Goal: Task Accomplishment & Management: Manage account settings

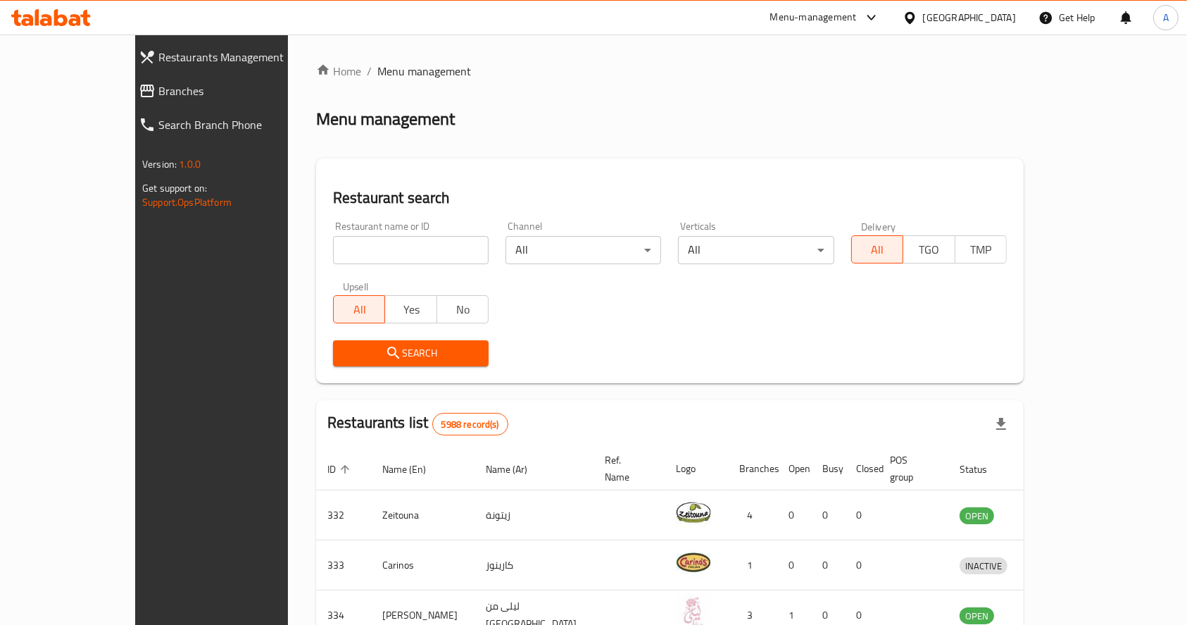
click at [325, 268] on div "Restaurant name or ID Restaurant name or ID" at bounding box center [411, 243] width 173 height 60
click at [333, 251] on input "search" at bounding box center [411, 250] width 156 height 28
type input "la blue"
click at [385, 348] on icon "submit" at bounding box center [393, 352] width 17 height 17
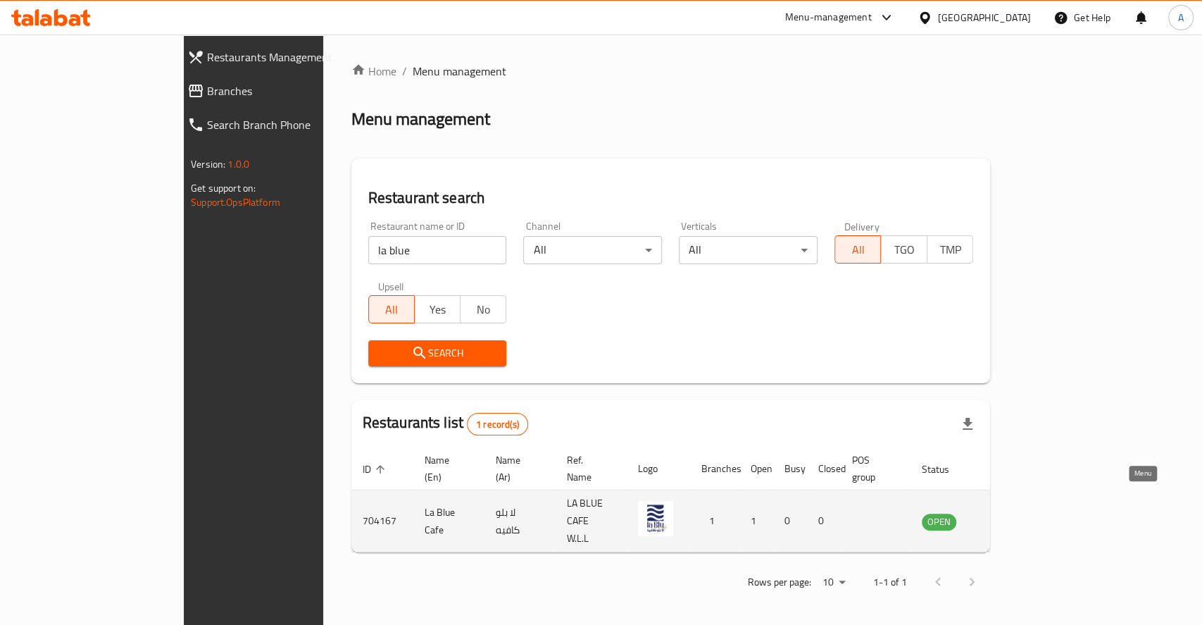
click at [1022, 513] on link "enhanced table" at bounding box center [1009, 521] width 26 height 17
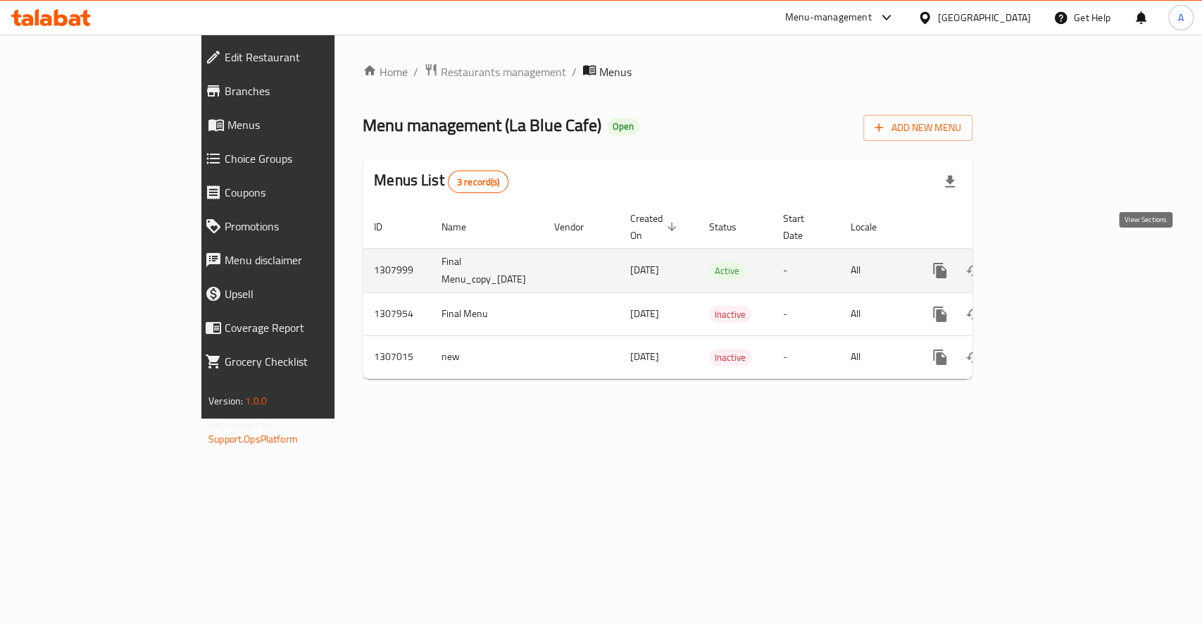
click at [1048, 264] on icon "enhanced table" at bounding box center [1041, 270] width 13 height 13
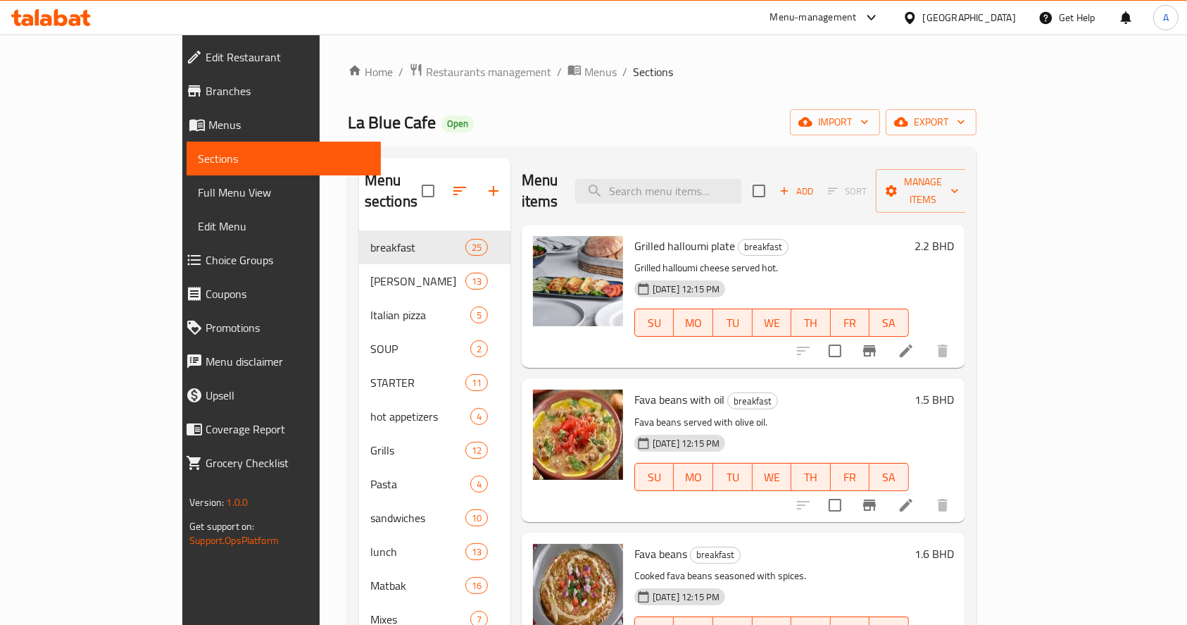
drag, startPoint x: 909, startPoint y: 90, endPoint x: 875, endPoint y: 118, distance: 43.5
click at [909, 90] on div "Home / Restaurants management / Menus / Sections La Blue Cafe Open import expor…" at bounding box center [662, 527] width 629 height 928
click at [701, 191] on input "search" at bounding box center [658, 191] width 166 height 25
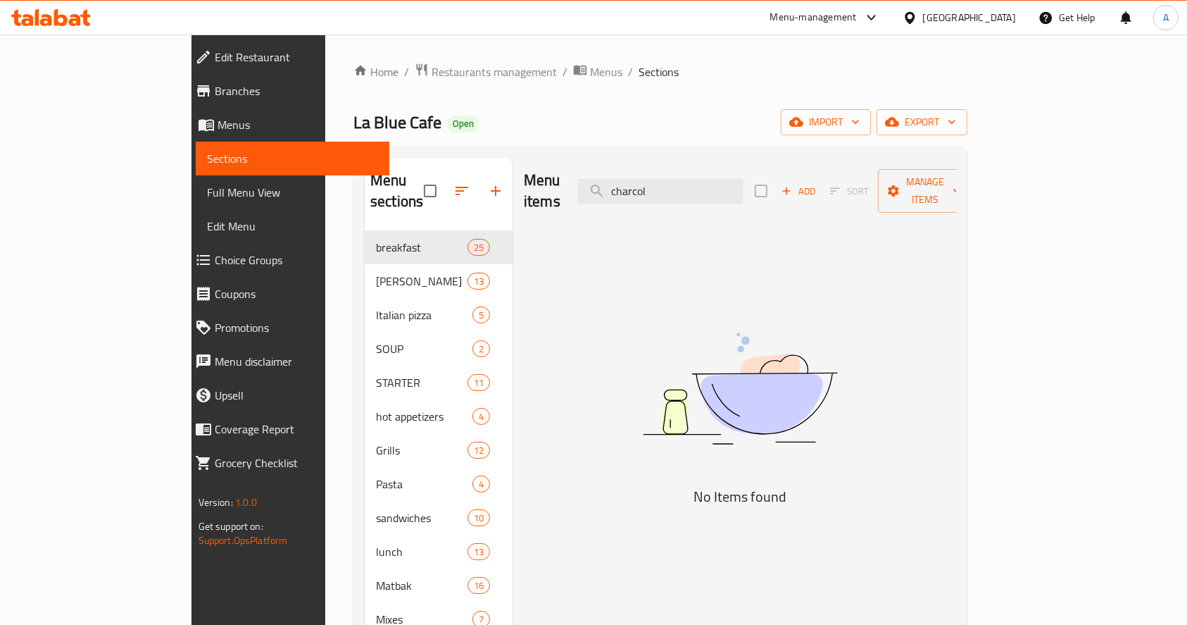
drag, startPoint x: 758, startPoint y: 177, endPoint x: 532, endPoint y: 154, distance: 226.6
click at [532, 143] on div "Home / Restaurants management / Menus / Sections La Blue Cafe Open import expor…" at bounding box center [661, 527] width 614 height 928
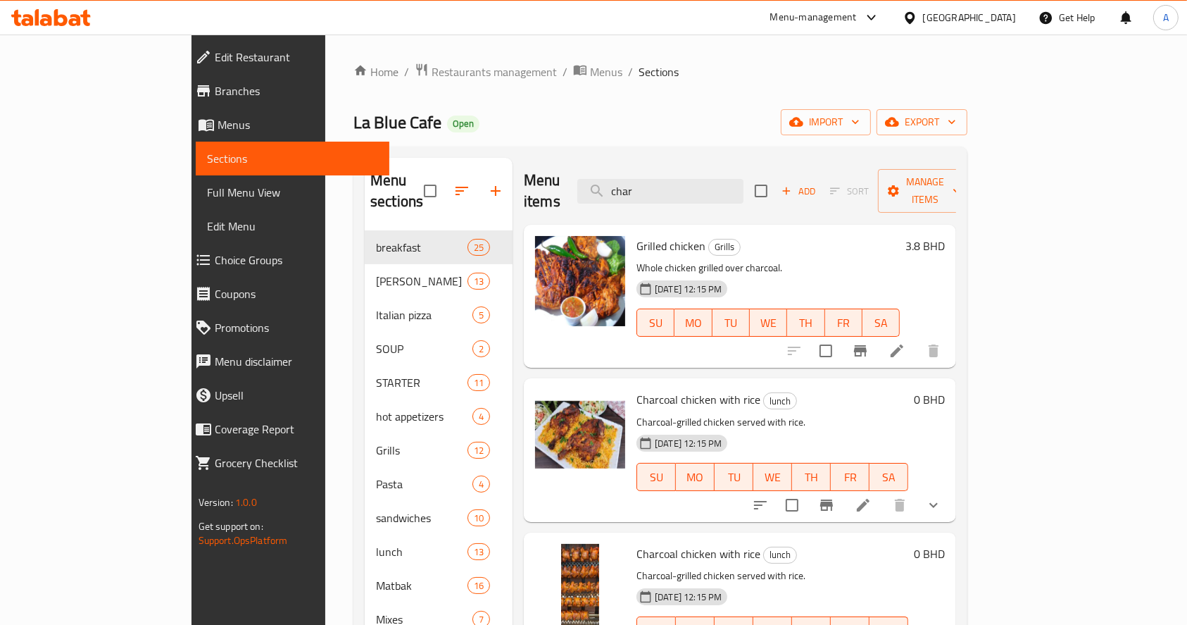
type input "char"
click at [942, 497] on icon "show more" at bounding box center [933, 505] width 17 height 17
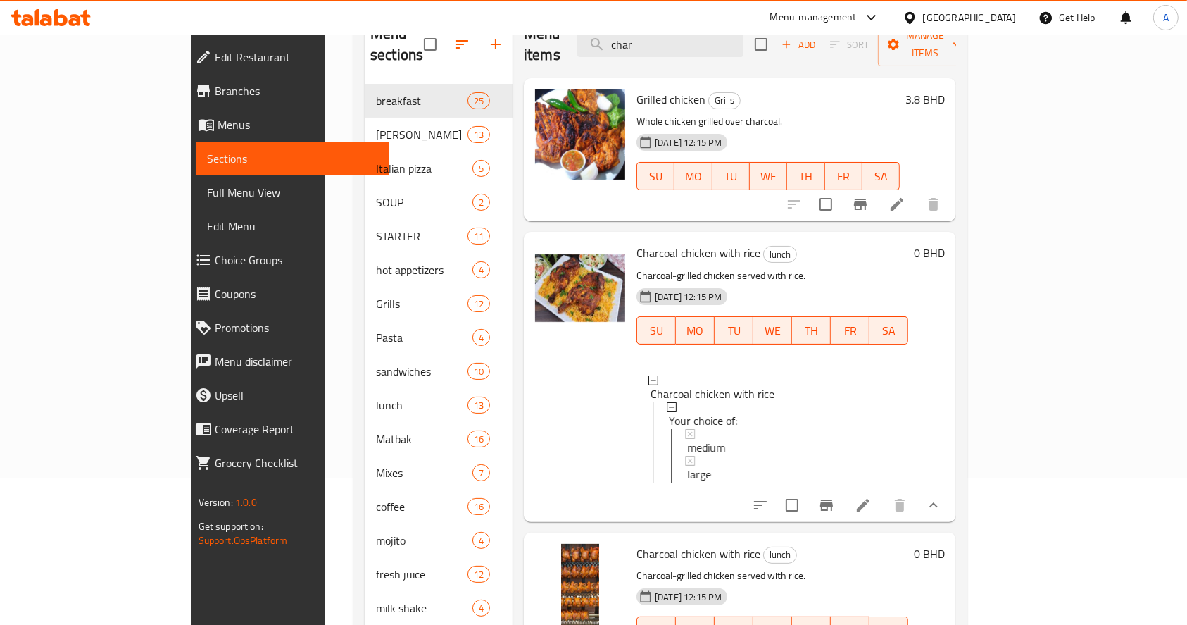
scroll to position [187, 0]
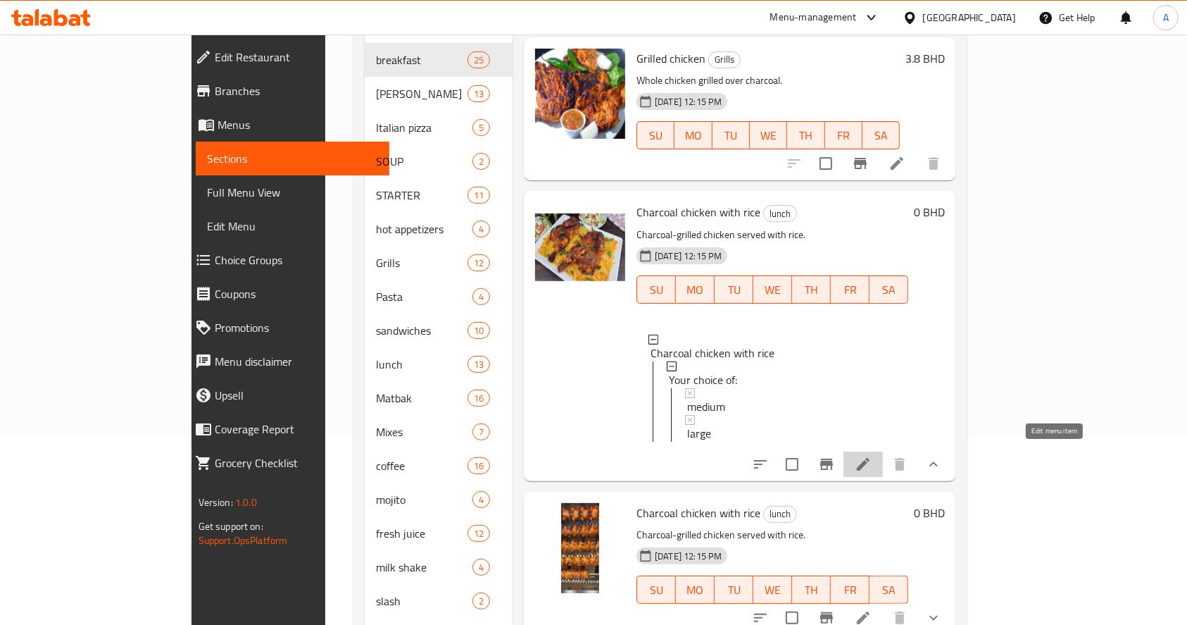
click at [872, 458] on icon at bounding box center [863, 464] width 17 height 17
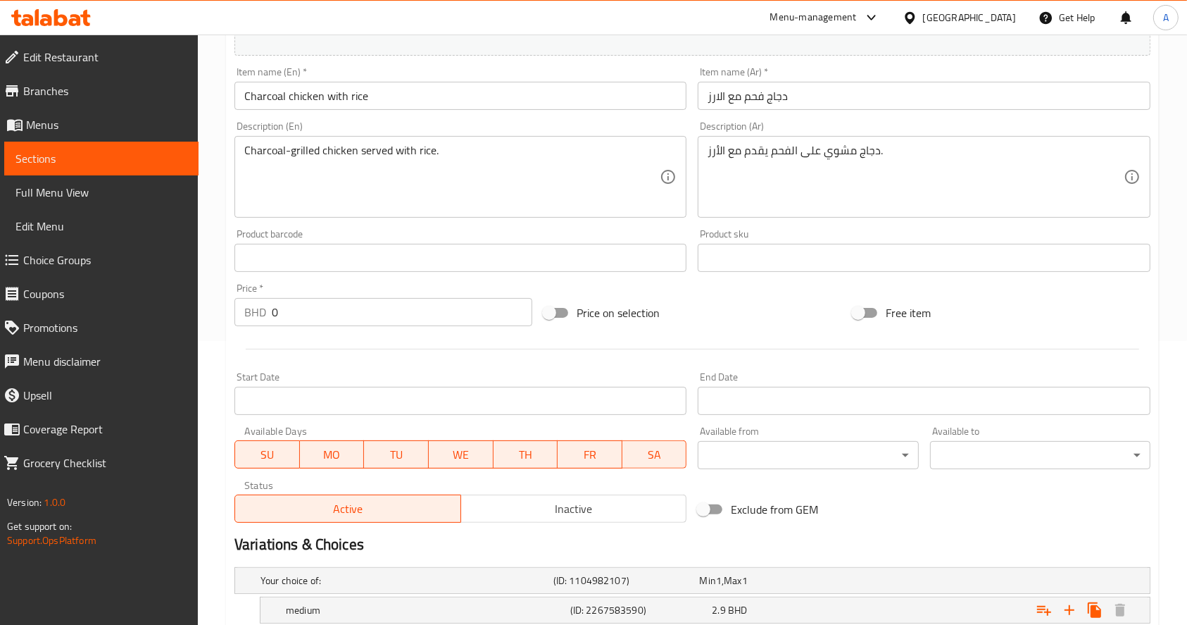
scroll to position [422, 0]
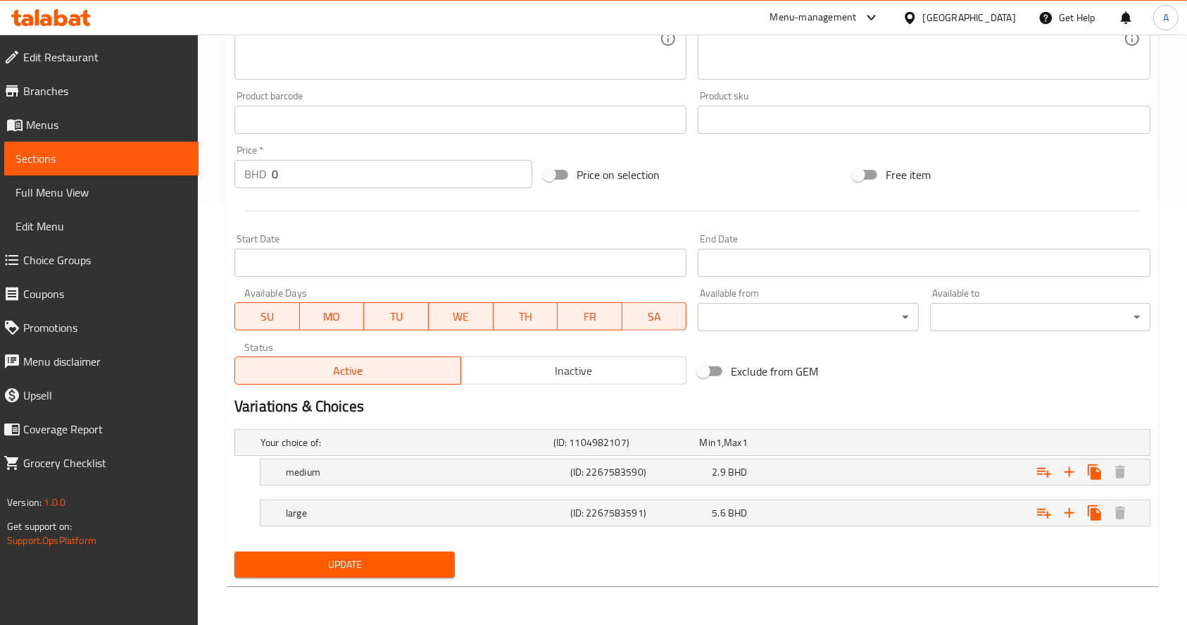
click at [78, 154] on span "Sections" at bounding box center [101, 158] width 172 height 17
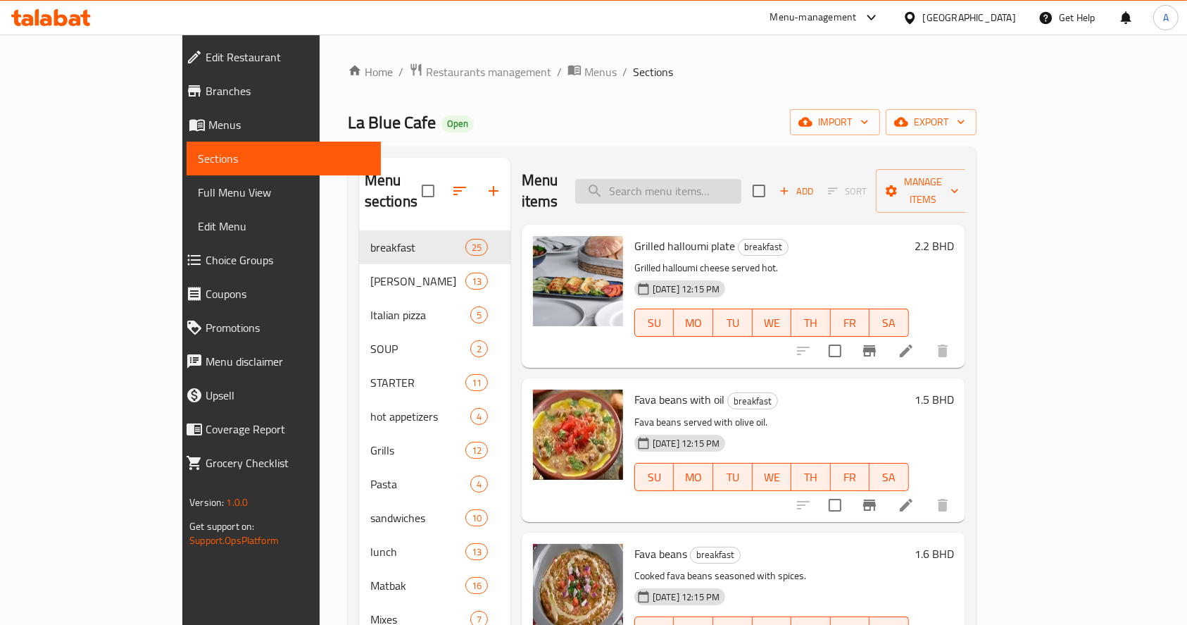
click at [710, 179] on input "search" at bounding box center [658, 191] width 166 height 25
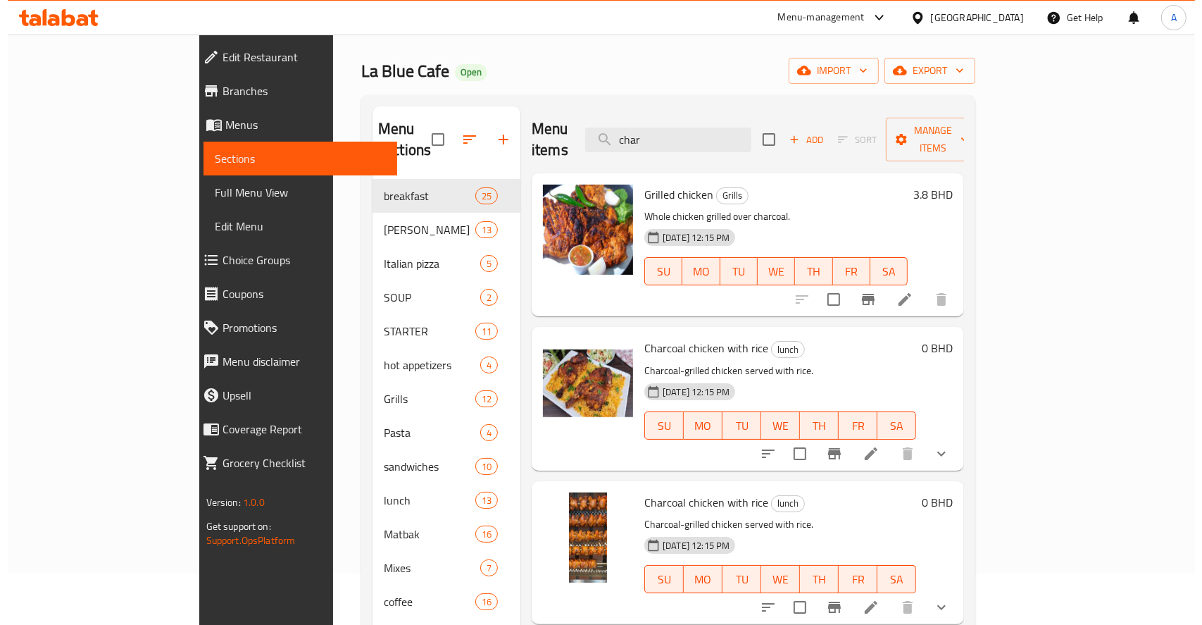
scroll to position [94, 0]
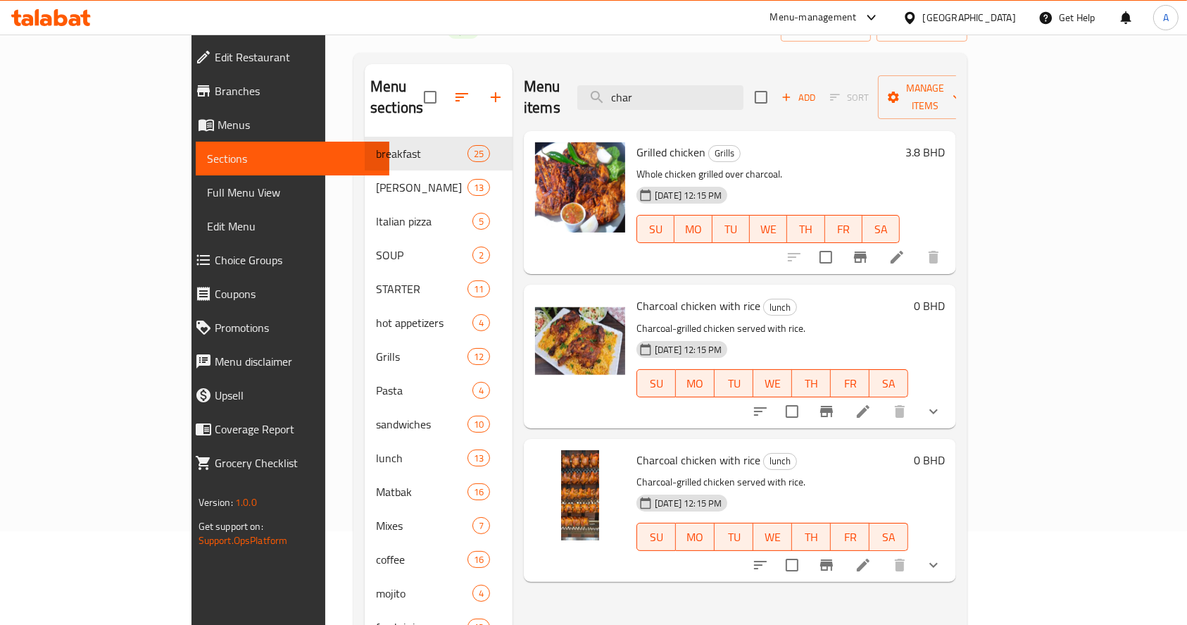
type input "char"
click at [942, 403] on icon "show more" at bounding box center [933, 411] width 17 height 17
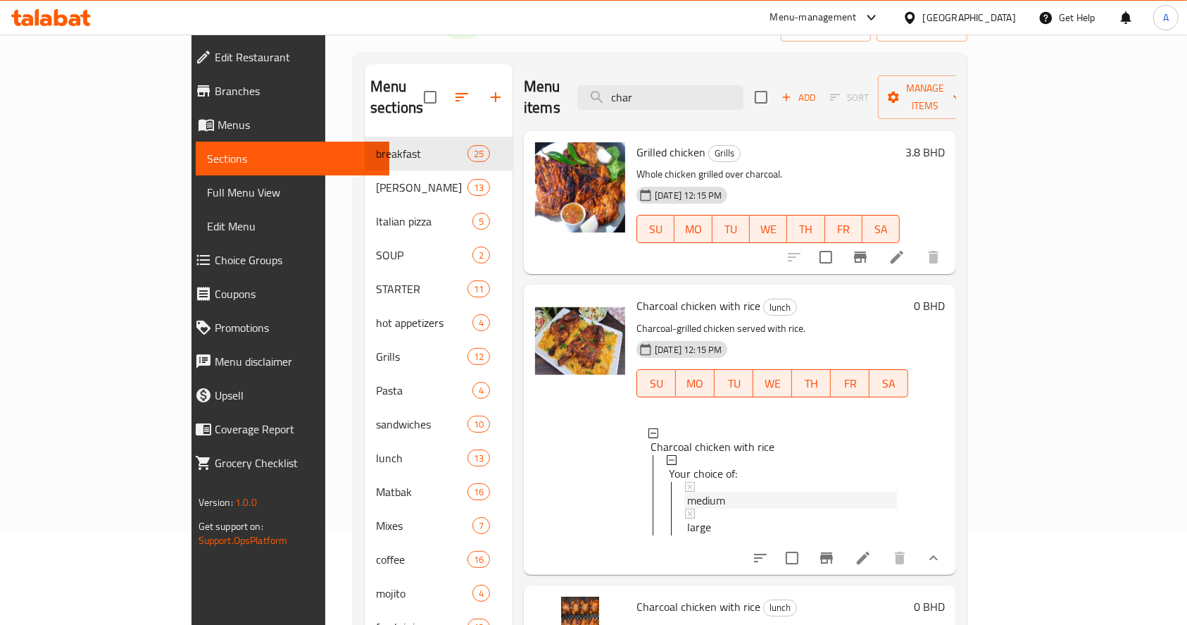
click at [687, 492] on span "medium" at bounding box center [706, 500] width 38 height 17
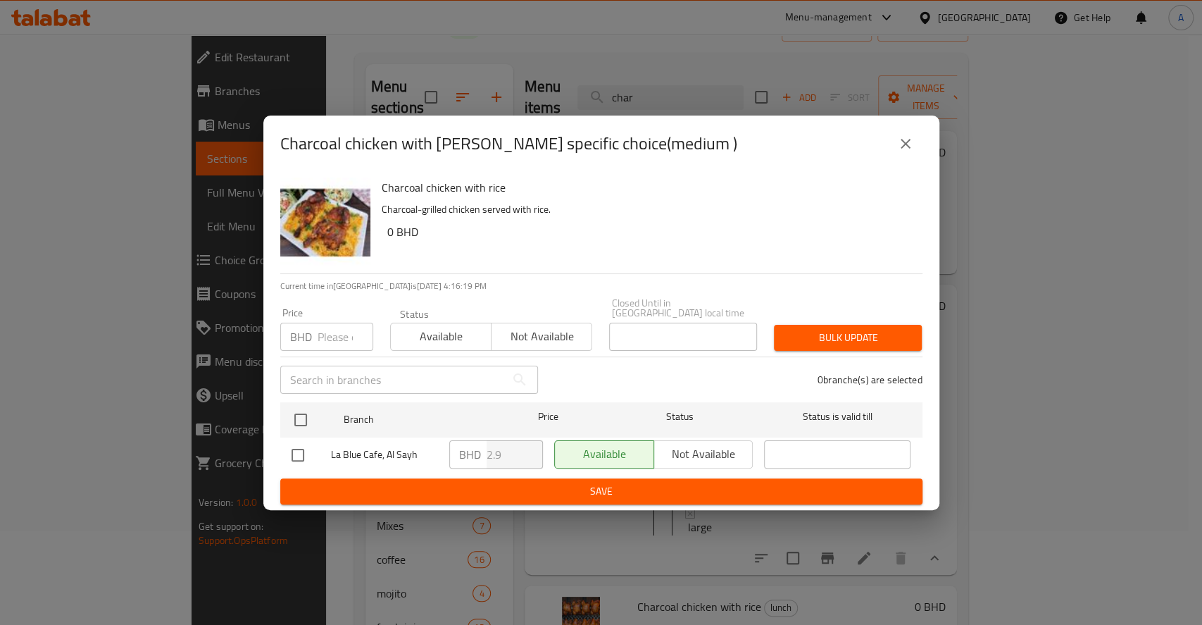
click at [332, 334] on input "number" at bounding box center [346, 337] width 56 height 28
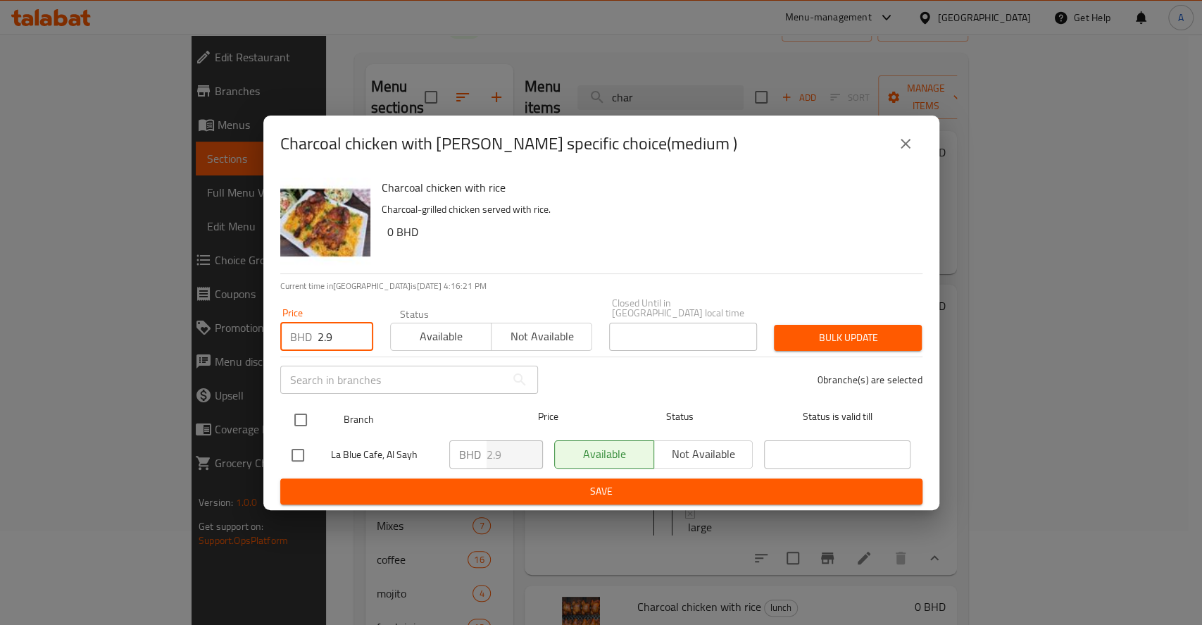
type input "2.9"
click at [299, 420] on input "checkbox" at bounding box center [301, 420] width 30 height 30
checkbox input "true"
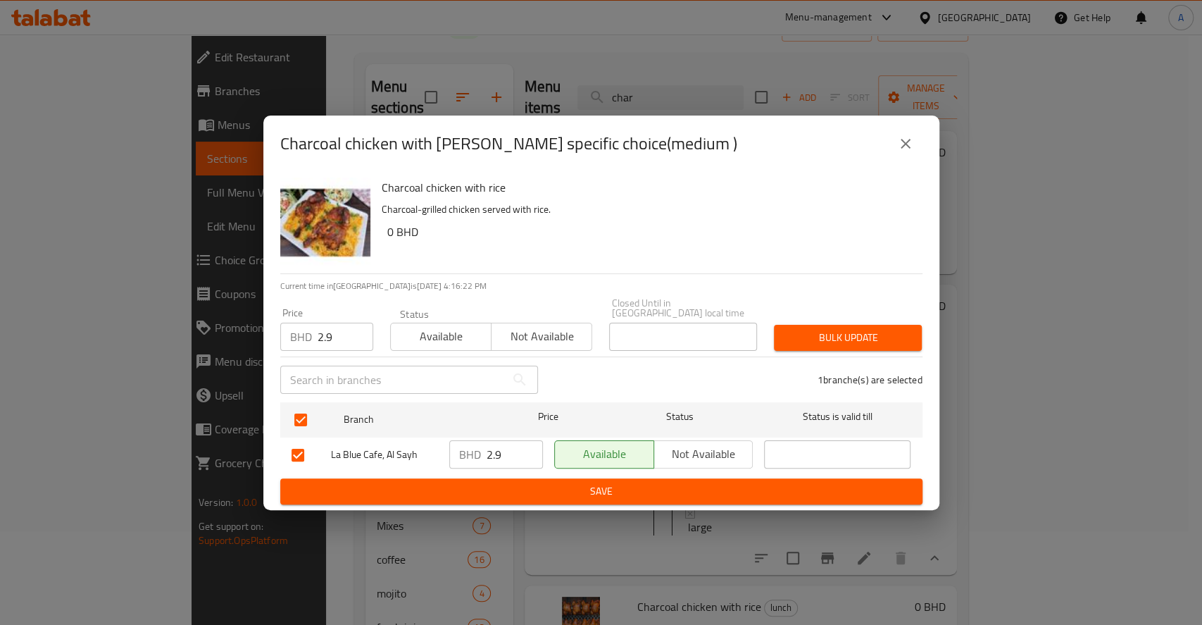
click at [765, 482] on span "Save" at bounding box center [602, 491] width 620 height 18
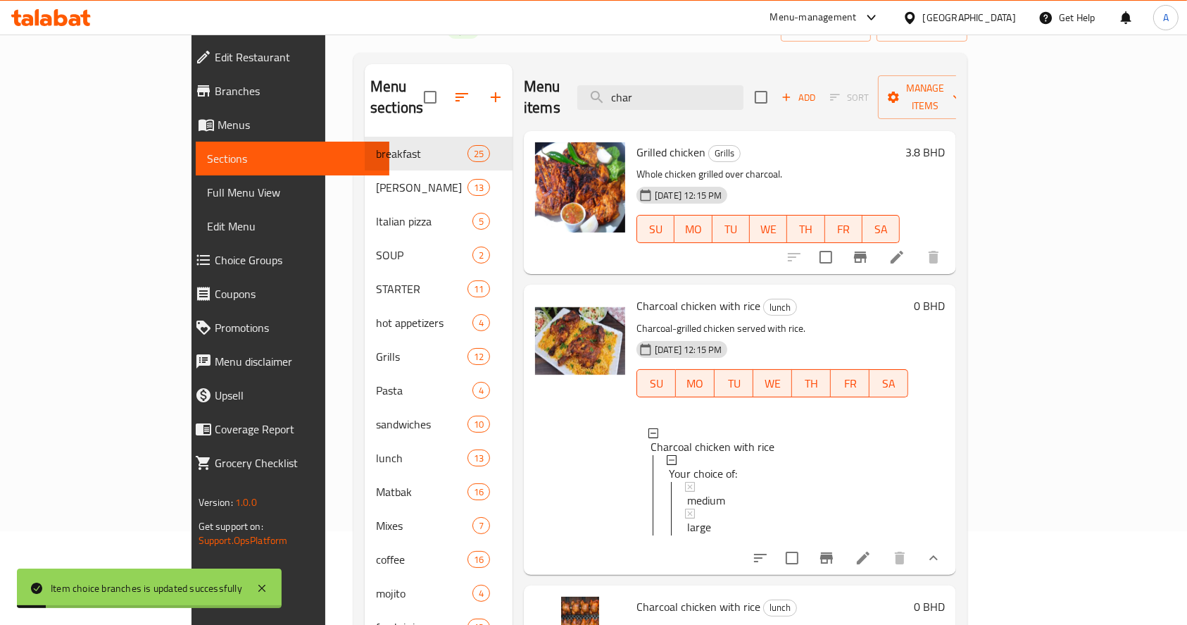
click at [687, 492] on span "medium" at bounding box center [706, 500] width 38 height 17
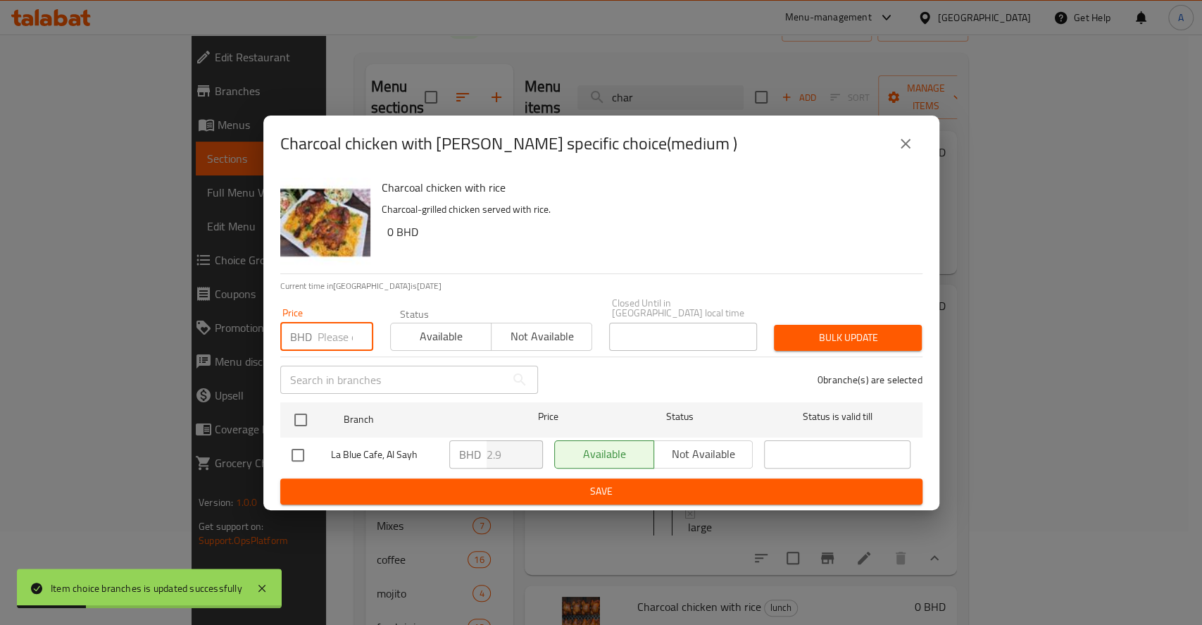
click at [329, 339] on input "number" at bounding box center [346, 337] width 56 height 28
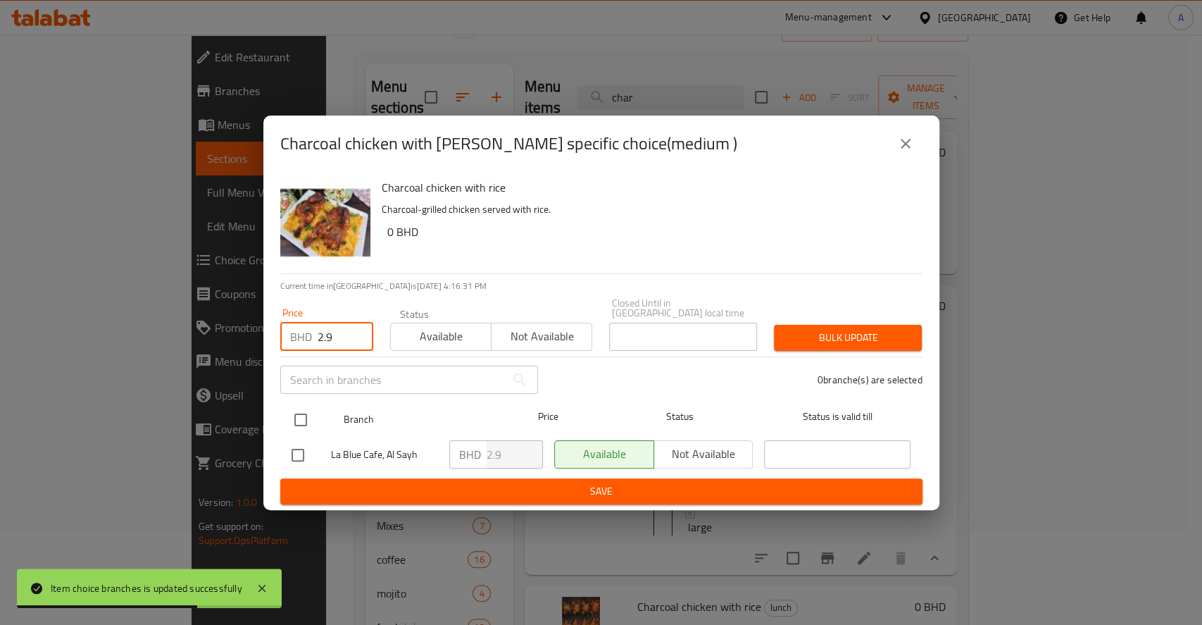
type input "2.9"
click at [309, 413] on input "checkbox" at bounding box center [301, 420] width 30 height 30
checkbox input "true"
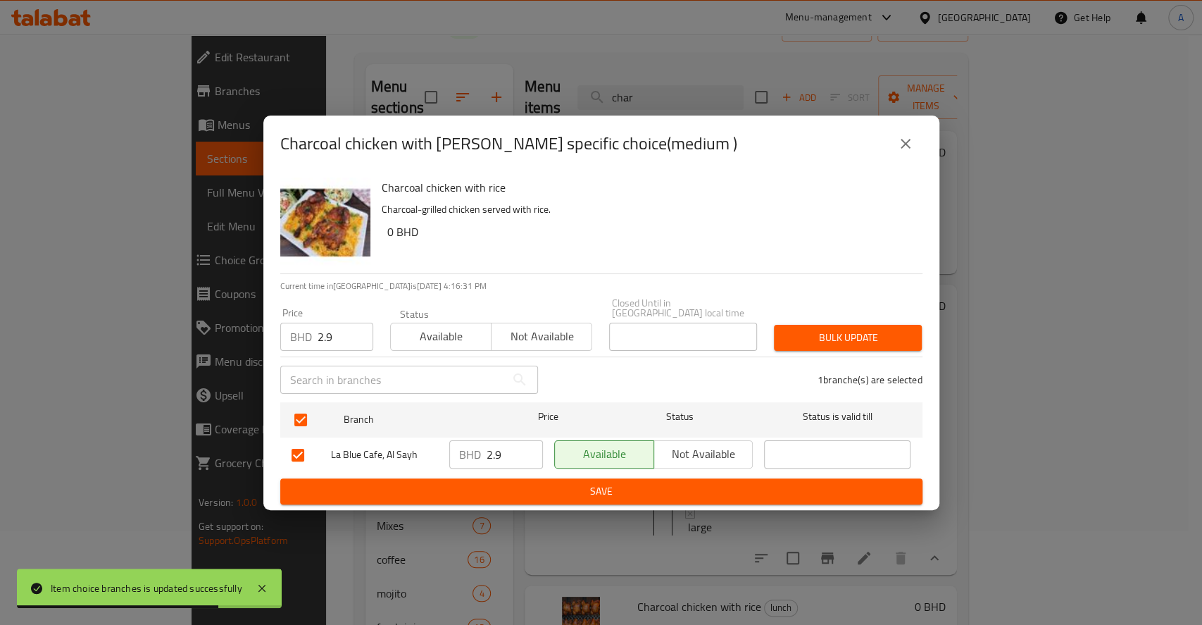
click at [862, 329] on span "Bulk update" at bounding box center [847, 338] width 125 height 18
